Goal: Communication & Community: Answer question/provide support

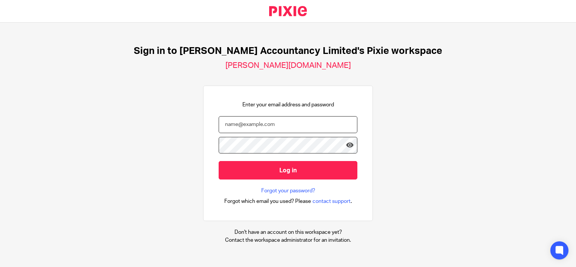
click at [234, 120] on input "email" at bounding box center [288, 124] width 139 height 17
type input "hannah@chatfieldaccountancy.co.uk"
click at [219, 161] on input "Log in" at bounding box center [288, 170] width 139 height 18
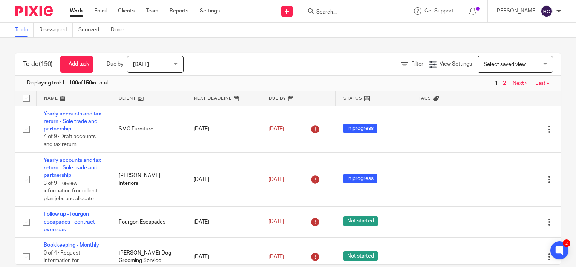
click at [98, 15] on div "Work Email Clients Team Reports Settings Work Email Clients Team Reports Settin…" at bounding box center [146, 11] width 169 height 22
click at [110, 5] on div "Work Email Clients Team Reports Settings Work Email Clients Team Reports Settin…" at bounding box center [146, 11] width 169 height 22
click at [97, 15] on link "Email" at bounding box center [100, 11] width 12 height 8
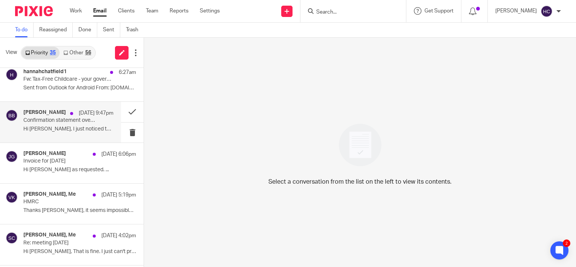
scroll to position [7, 0]
click at [61, 130] on p "Hi [PERSON_NAME], I just noticed that our..." at bounding box center [68, 129] width 90 height 6
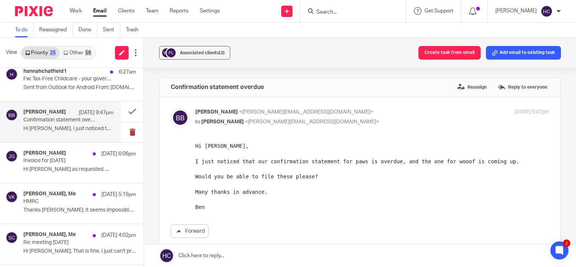
scroll to position [0, 0]
click at [228, 255] on link at bounding box center [360, 255] width 432 height 23
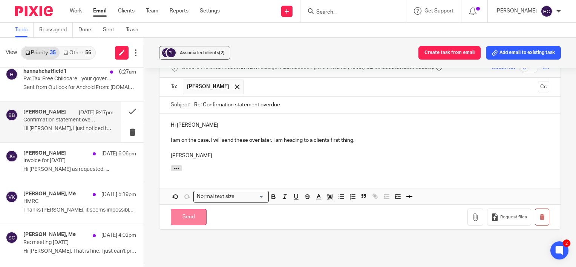
click at [182, 210] on input "Send" at bounding box center [189, 217] width 36 height 16
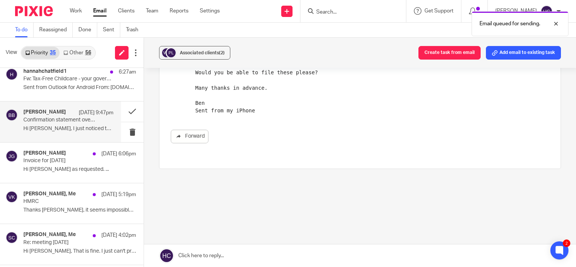
scroll to position [96, 0]
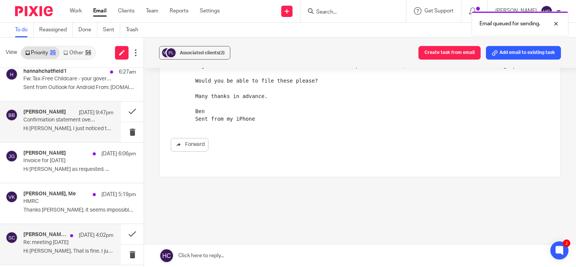
click at [91, 257] on div "Sandra Kanfer Clarke, Me 15 Sep 4:02pm Re: meeting tomorrow Hi Hannah, That is …" at bounding box center [60, 244] width 121 height 40
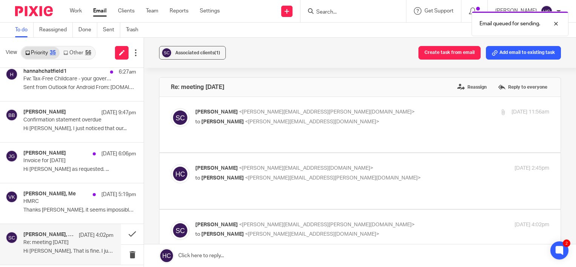
scroll to position [0, 0]
click at [222, 254] on link at bounding box center [360, 255] width 432 height 23
